Goal: Task Accomplishment & Management: Use online tool/utility

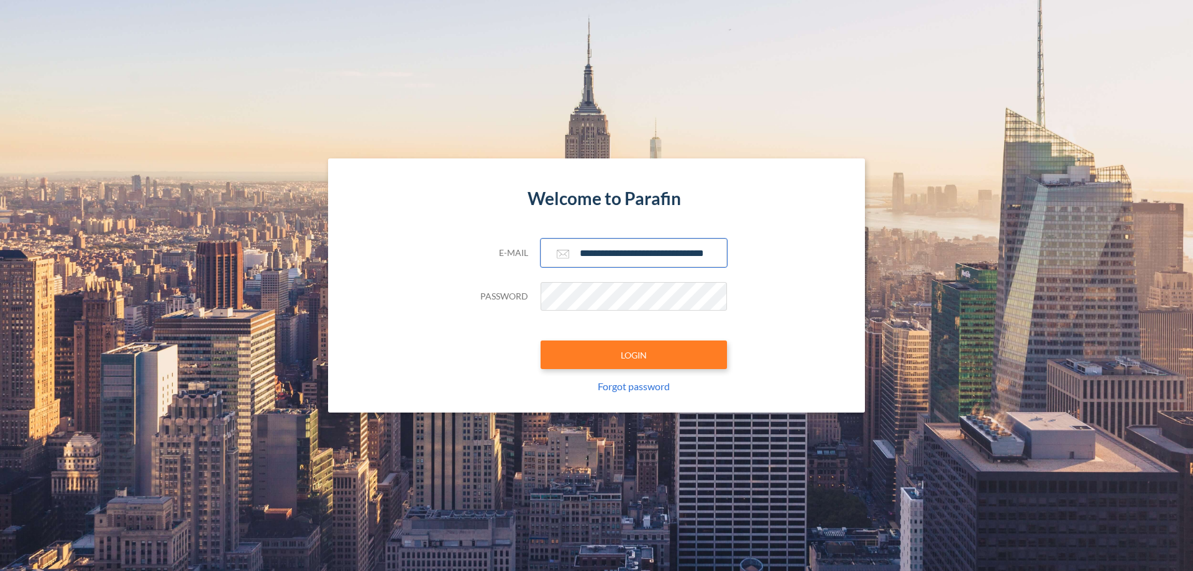
type input "**********"
click at [634, 355] on button "LOGIN" at bounding box center [633, 354] width 186 height 29
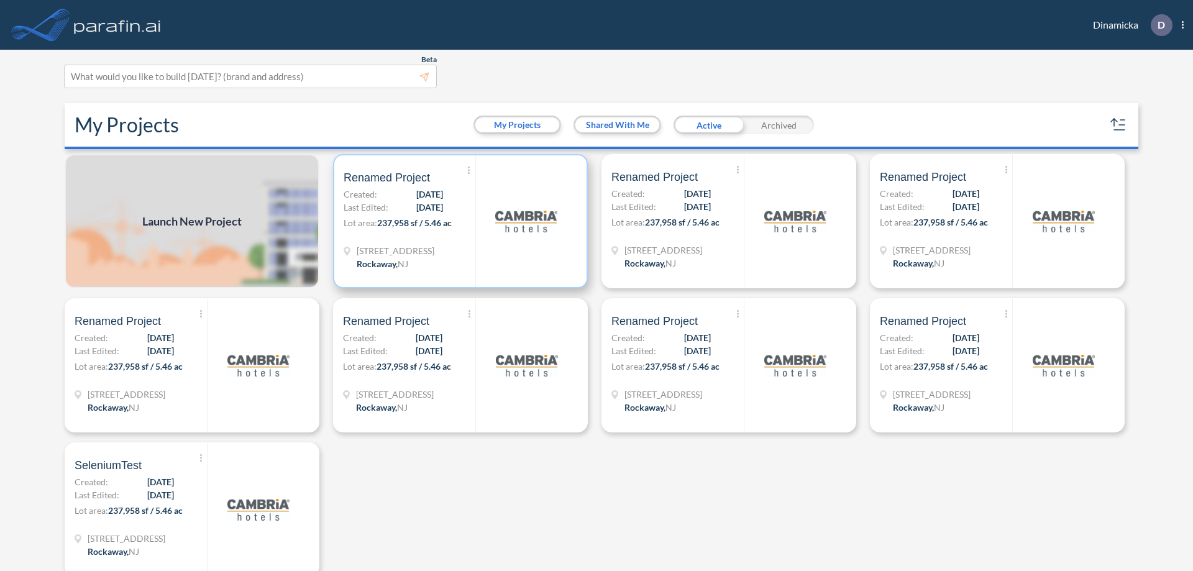
scroll to position [3, 0]
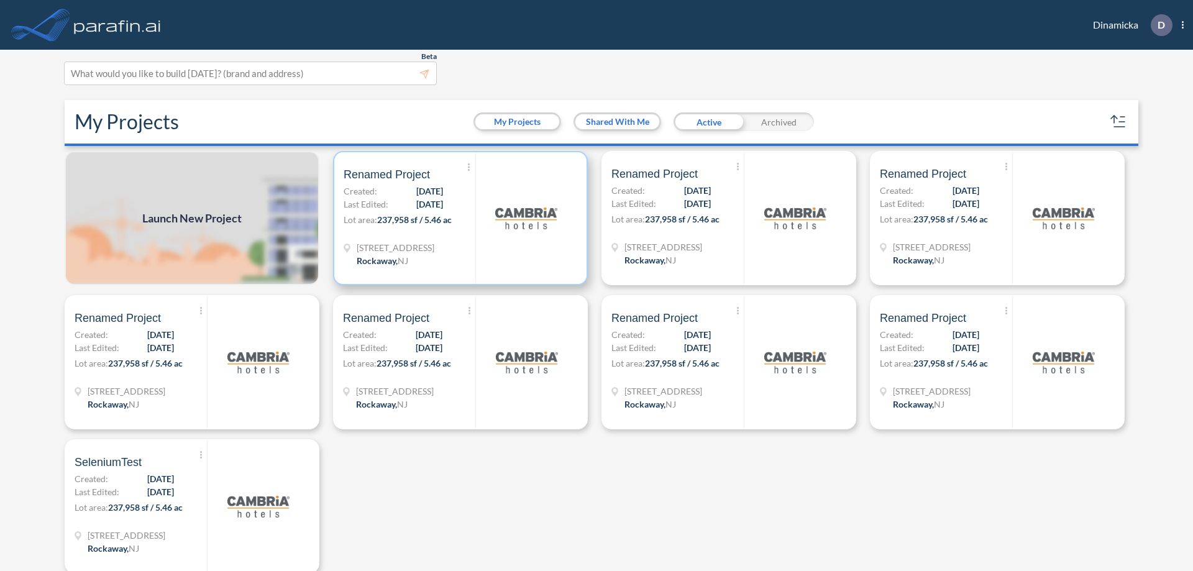
click at [458, 218] on p "Lot area: 237,958 sf / 5.46 ac" at bounding box center [410, 222] width 132 height 18
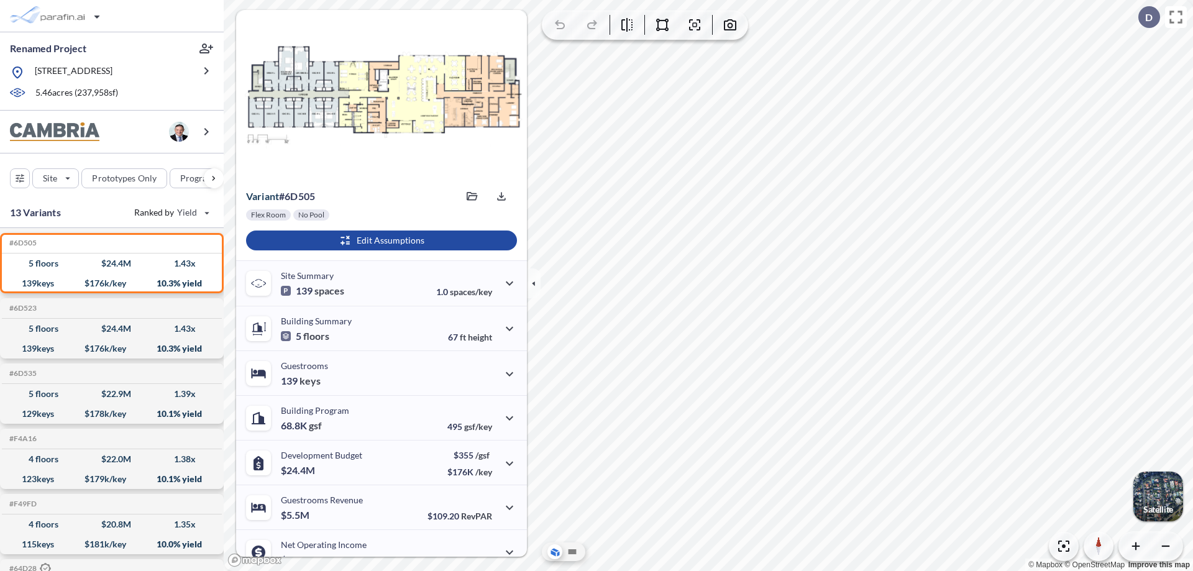
scroll to position [63, 0]
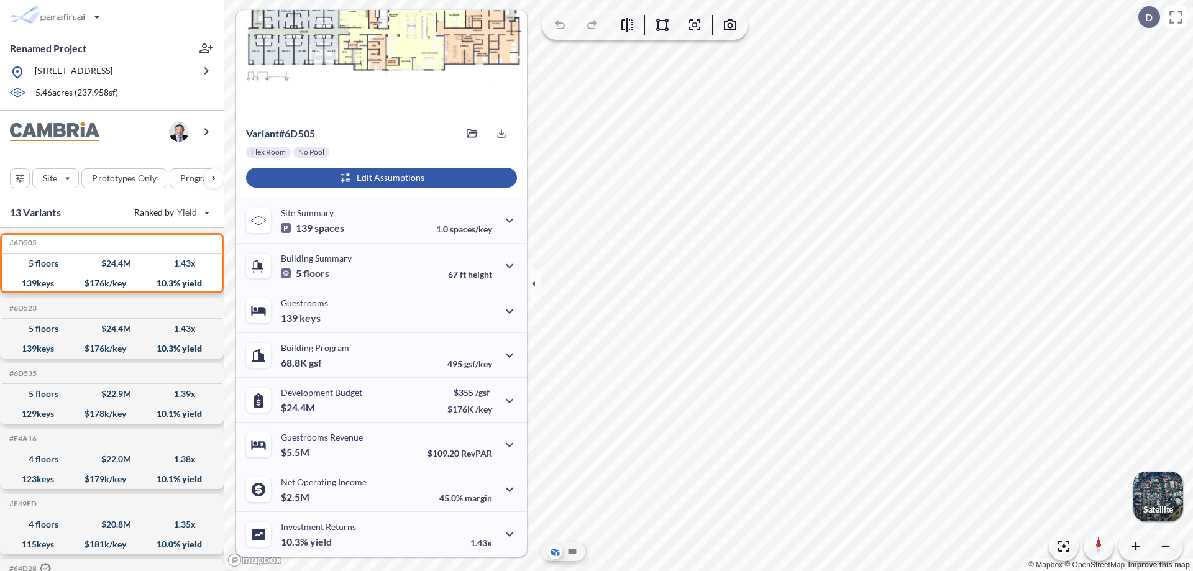
click at [380, 178] on div "button" at bounding box center [381, 178] width 271 height 20
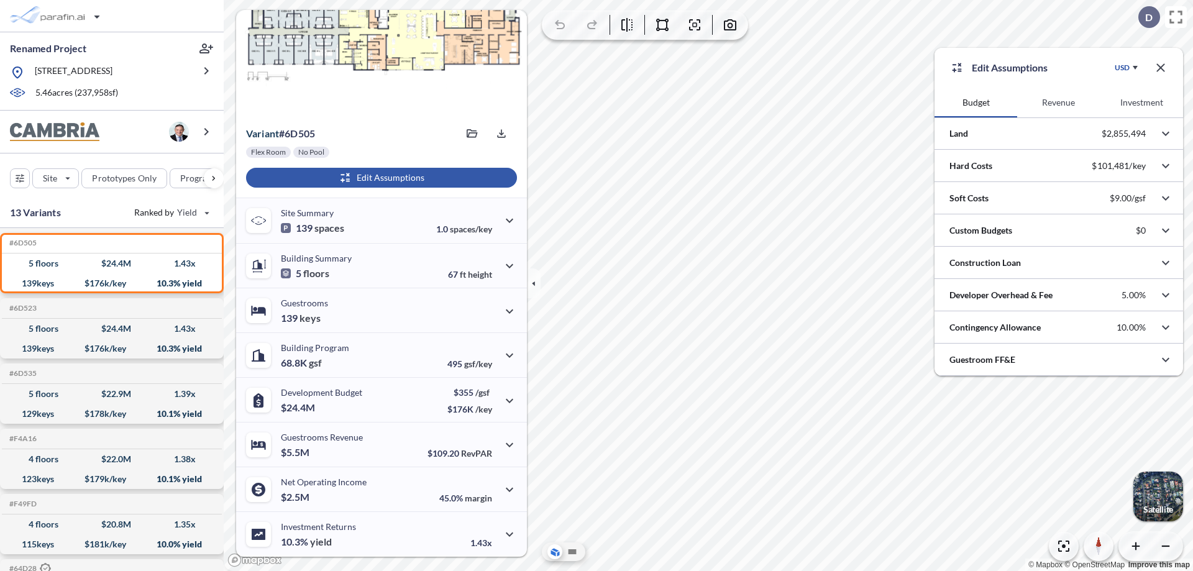
click at [1058, 103] on button "Revenue" at bounding box center [1058, 103] width 83 height 30
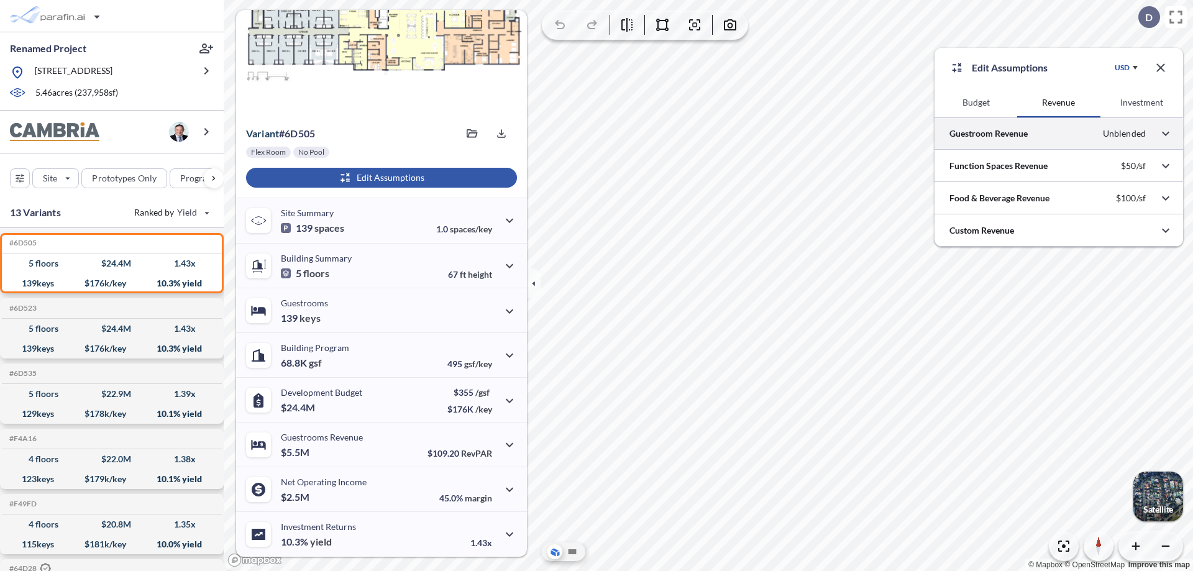
click at [1059, 134] on div at bounding box center [1058, 133] width 249 height 32
